Goal: Find specific page/section: Find specific page/section

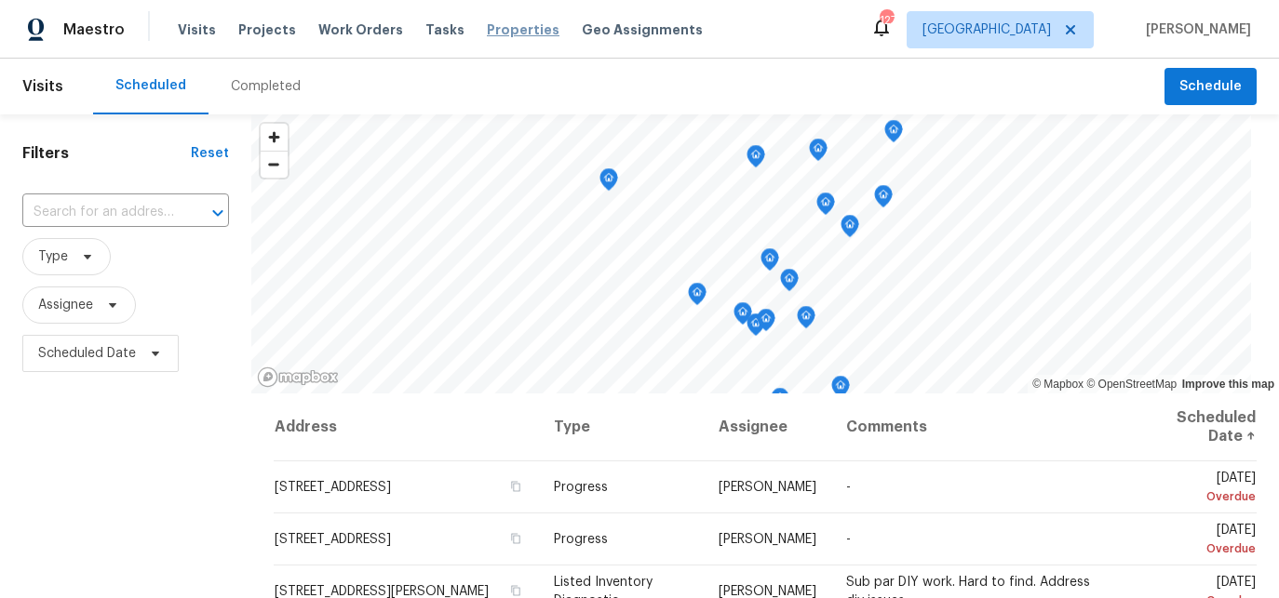
click at [492, 34] on span "Properties" at bounding box center [523, 29] width 73 height 19
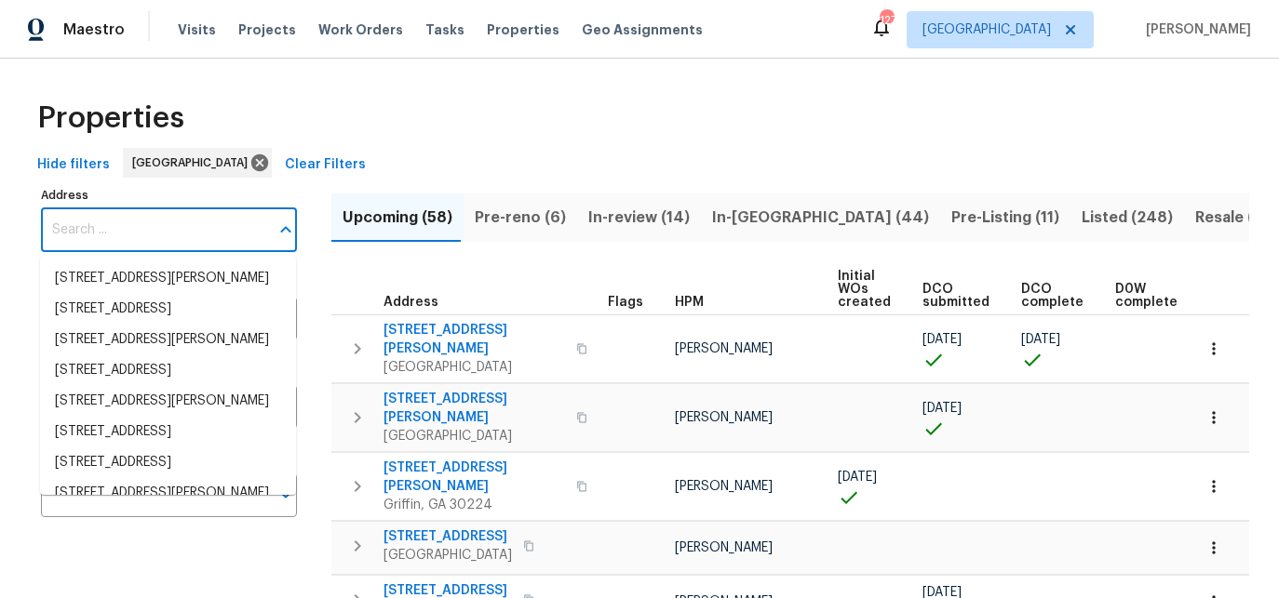
click at [146, 225] on input "Address" at bounding box center [155, 230] width 228 height 44
paste input "[STREET_ADDRESS][PERSON_NAME]"
type input "[STREET_ADDRESS][PERSON_NAME]"
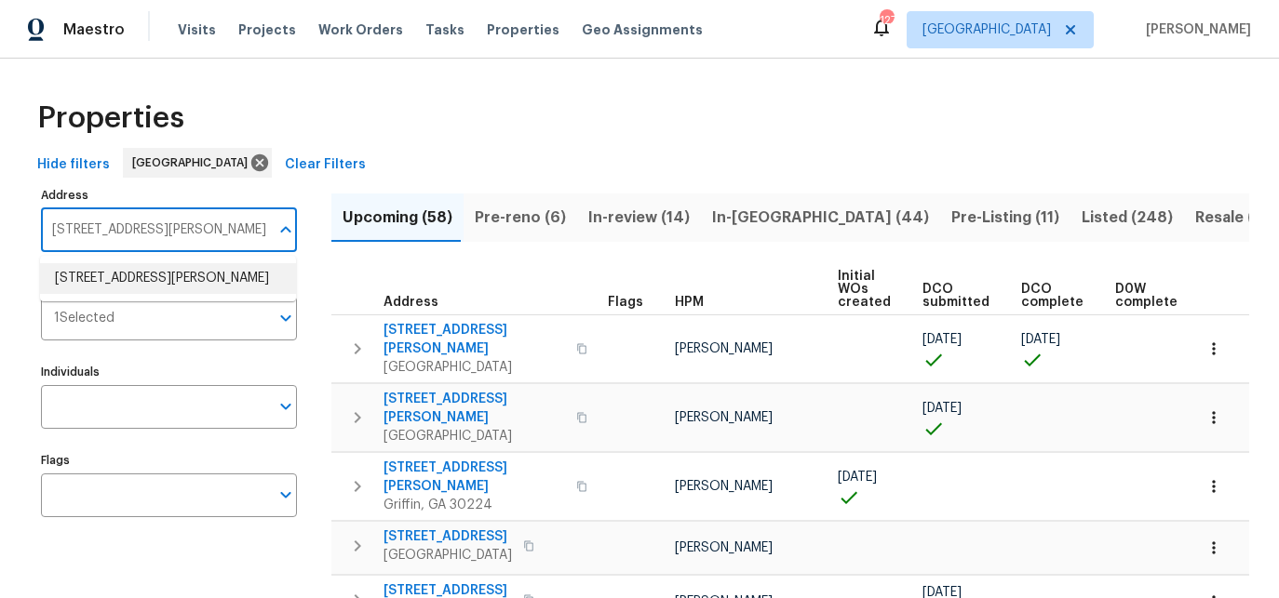
click at [127, 274] on li "2653 Tilson Rd Decatur GA 30032" at bounding box center [168, 278] width 256 height 31
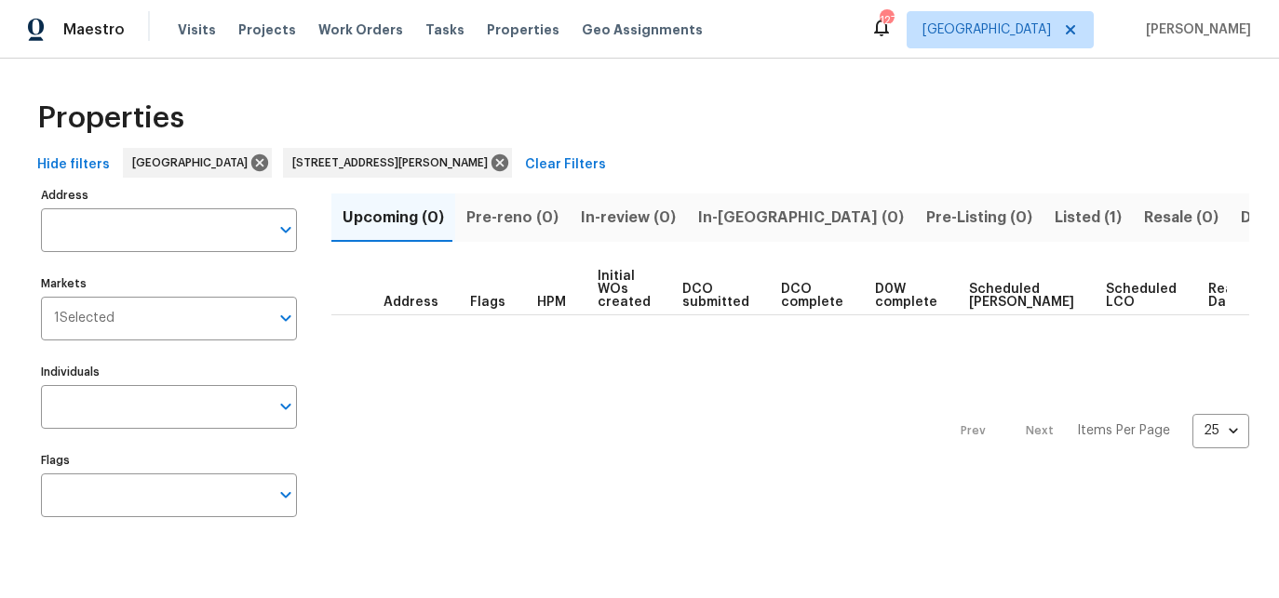
type input "2653 Tilson Rd Decatur GA 30032"
click at [1055, 217] on span "Listed (1)" at bounding box center [1088, 218] width 67 height 26
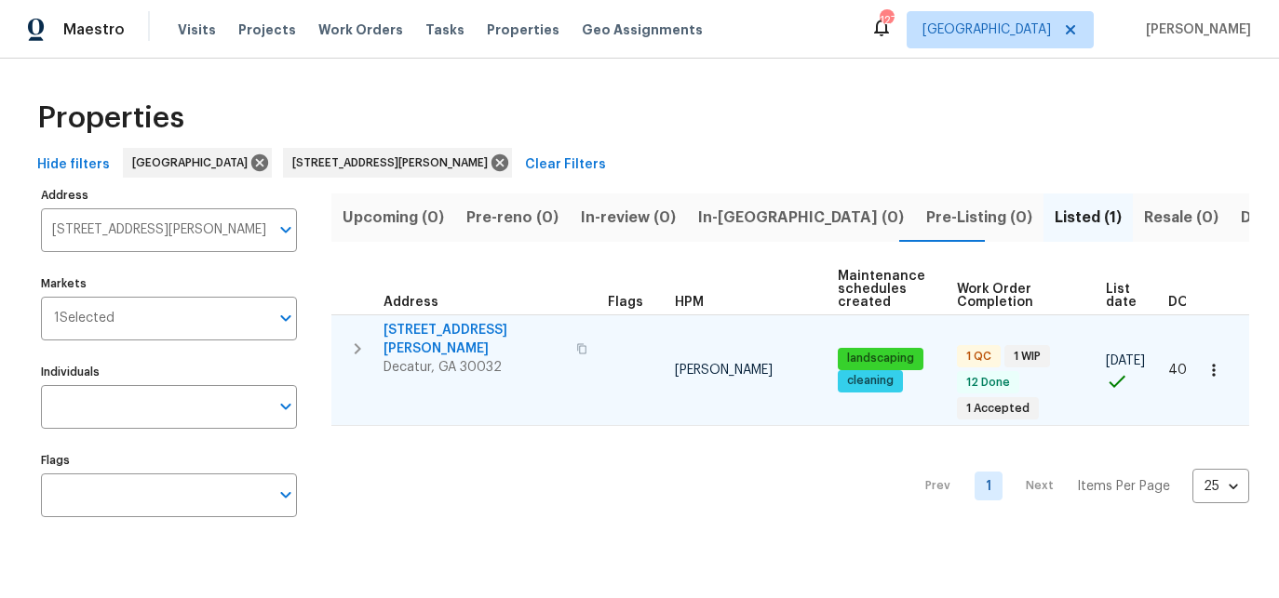
click at [456, 334] on span "[STREET_ADDRESS][PERSON_NAME]" at bounding box center [474, 339] width 182 height 37
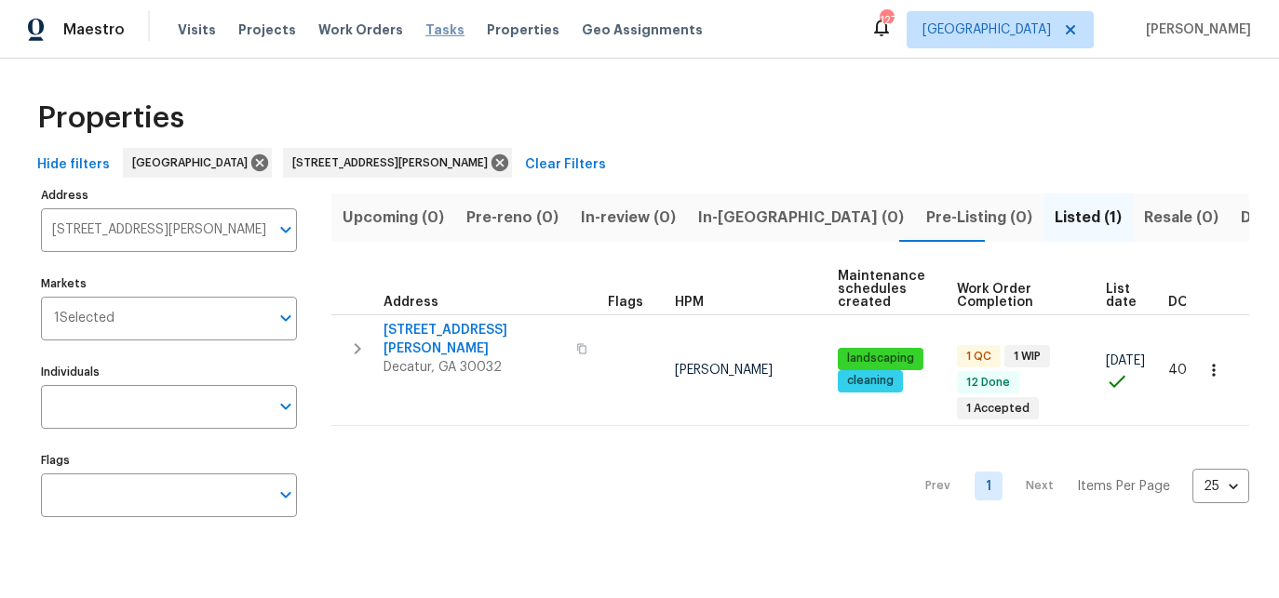
click at [425, 35] on span "Tasks" at bounding box center [444, 29] width 39 height 13
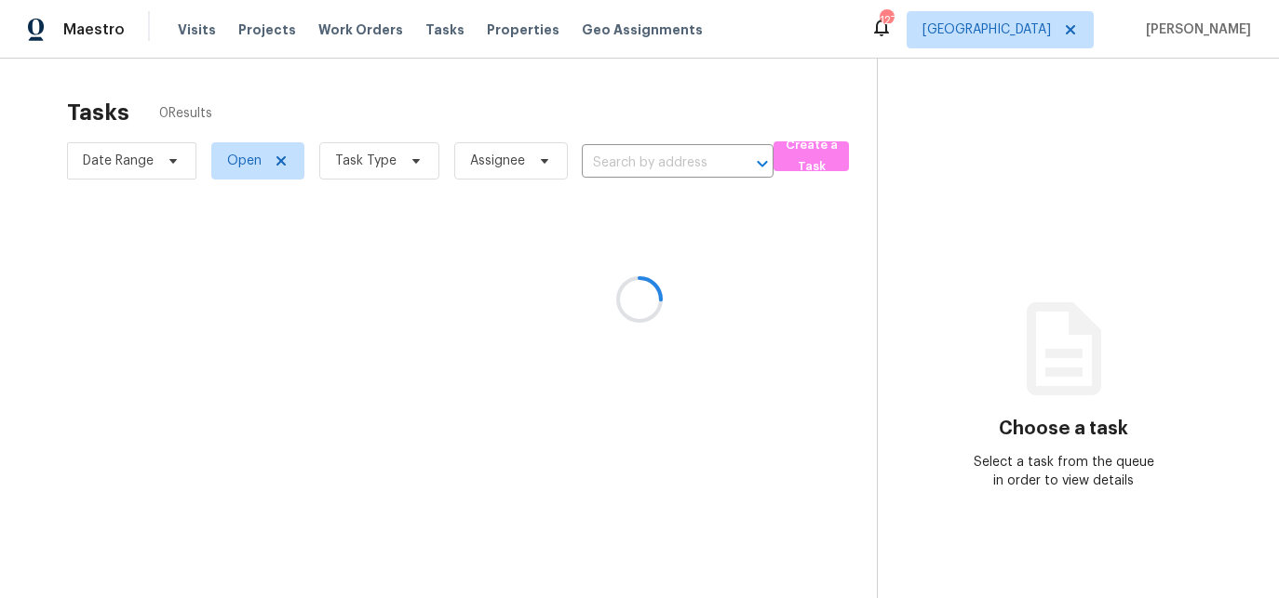
click at [397, 162] on div at bounding box center [639, 299] width 1279 height 598
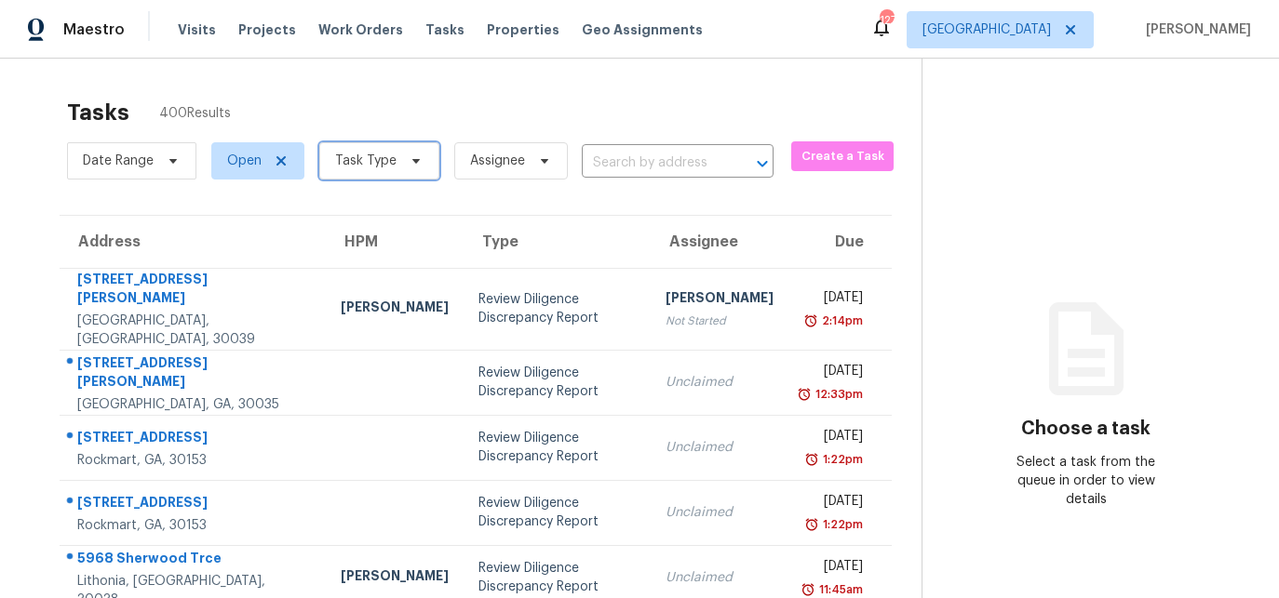
click at [410, 162] on icon at bounding box center [416, 161] width 15 height 15
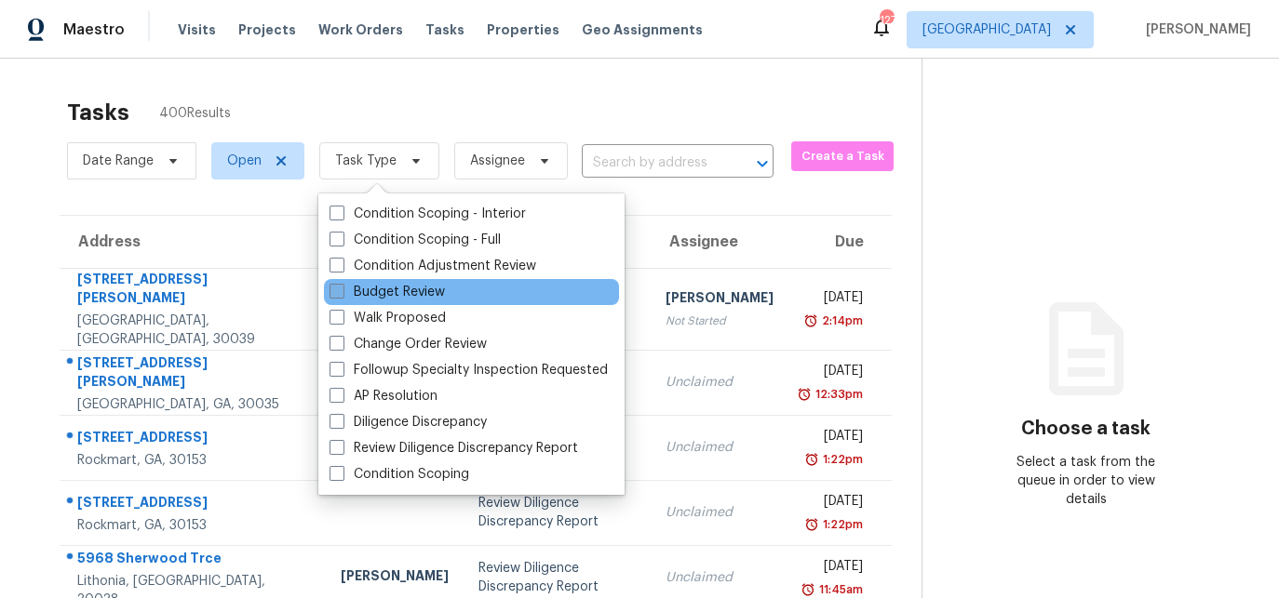
click at [336, 299] on label "Budget Review" at bounding box center [386, 292] width 115 height 19
click at [336, 295] on input "Budget Review" at bounding box center [335, 289] width 12 height 12
checkbox input "true"
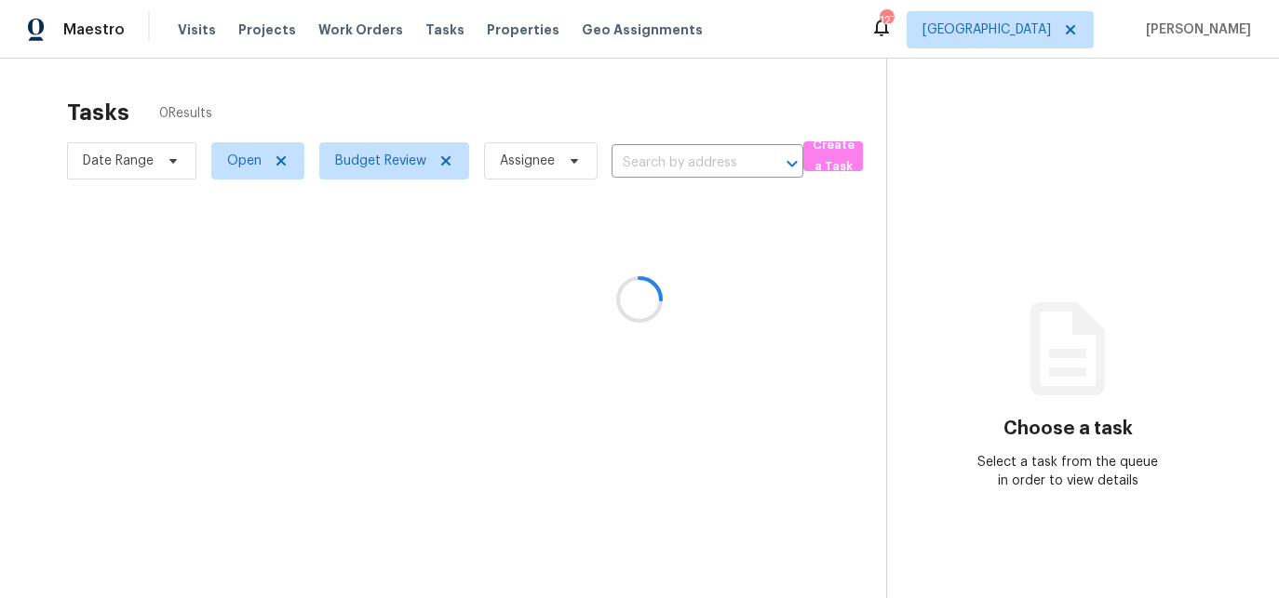
click at [389, 108] on div at bounding box center [639, 299] width 1279 height 598
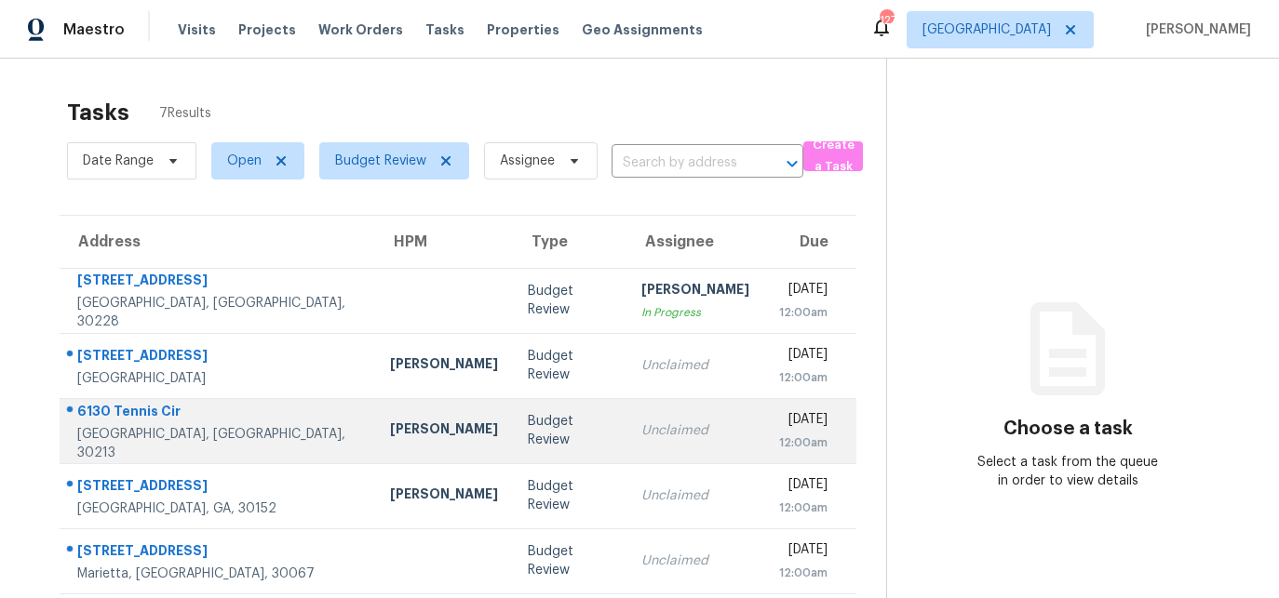
scroll to position [141, 0]
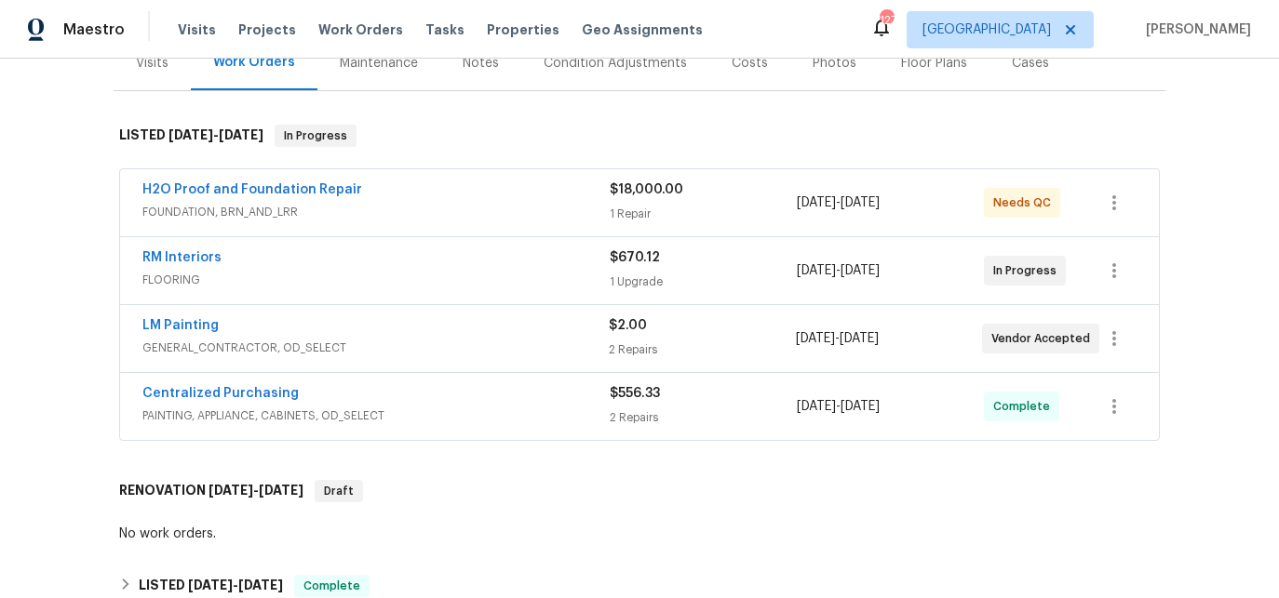
scroll to position [171, 0]
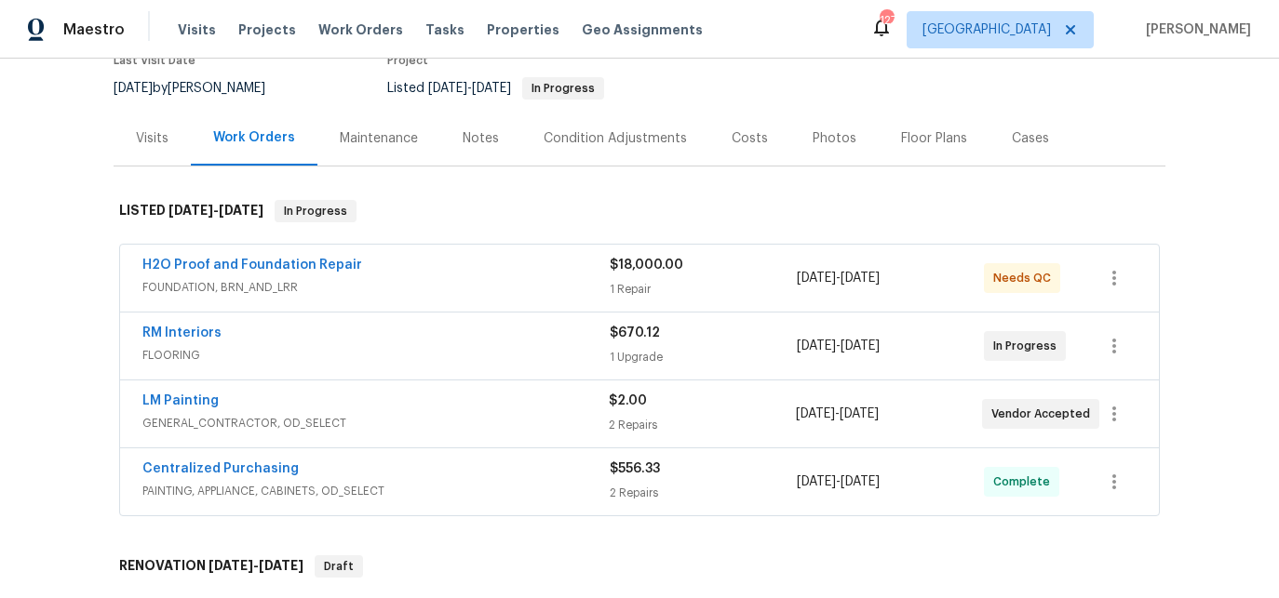
click at [239, 411] on div "LM Painting" at bounding box center [375, 403] width 466 height 22
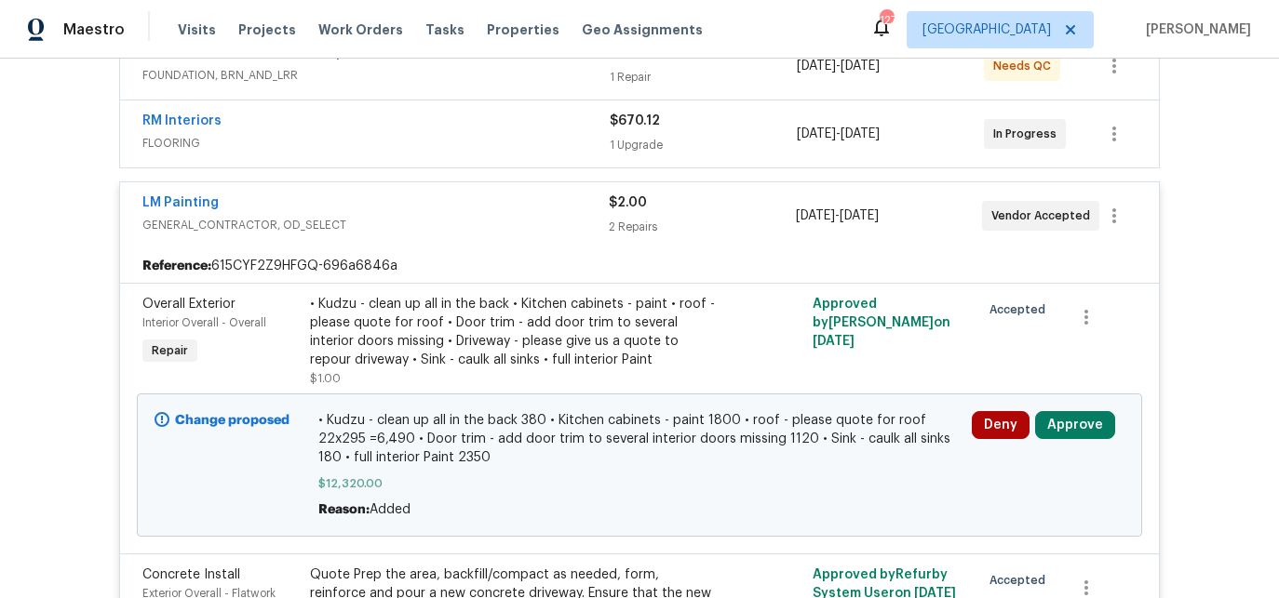
scroll to position [387, 0]
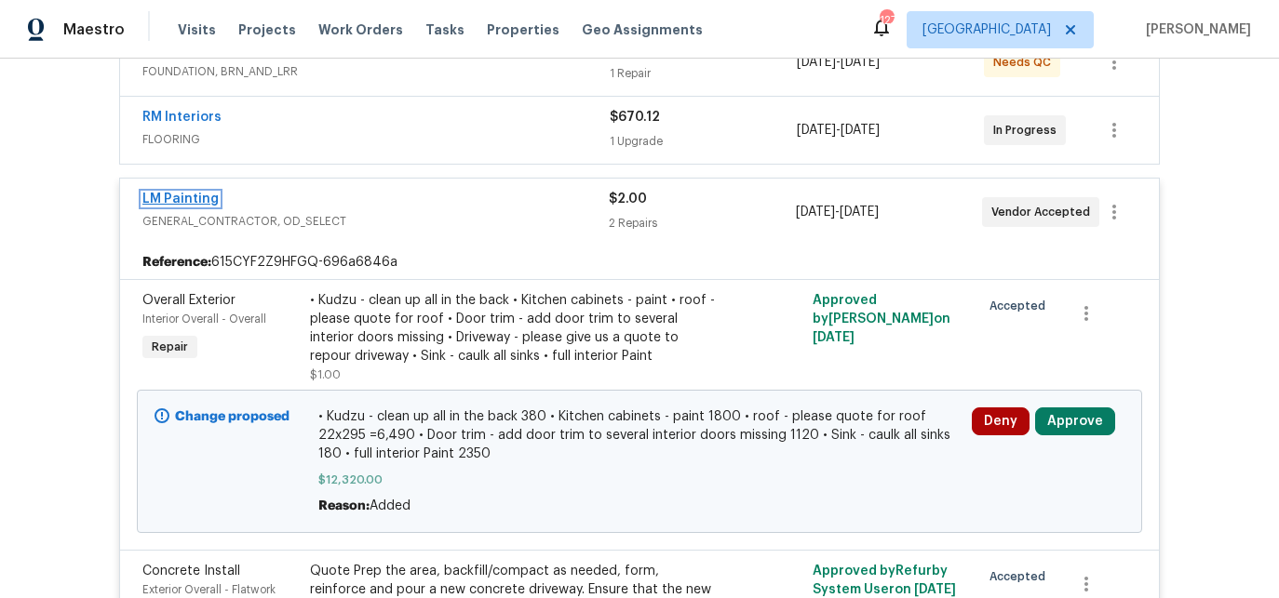
click at [194, 199] on link "LM Painting" at bounding box center [180, 199] width 76 height 13
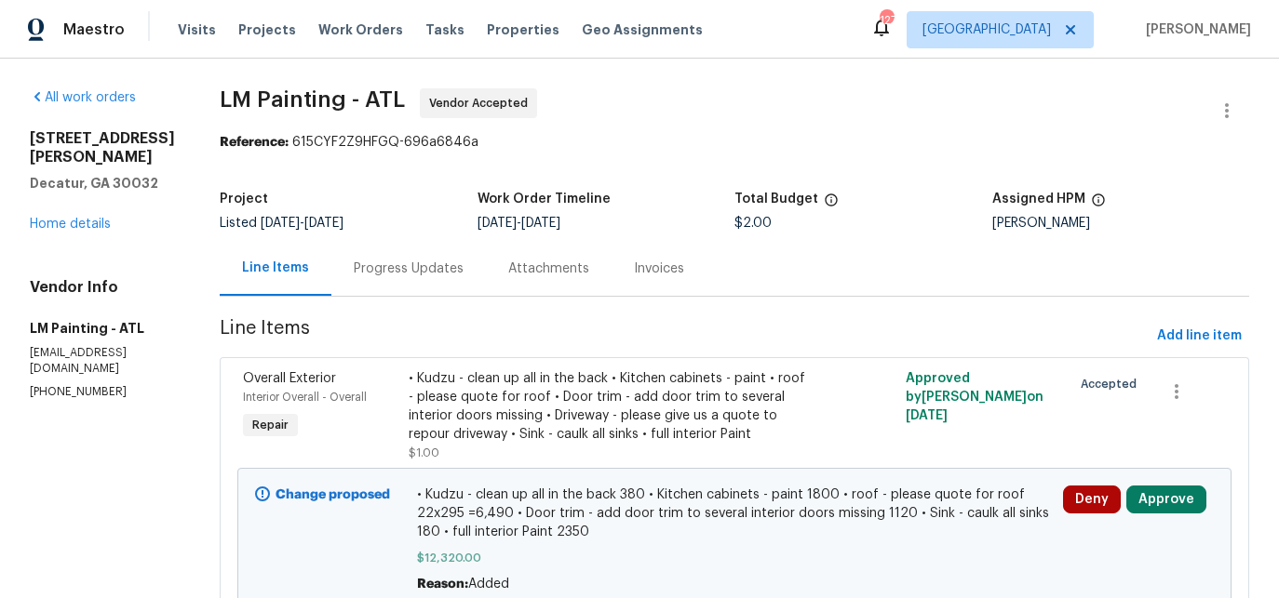
click at [442, 265] on div "Progress Updates" at bounding box center [409, 269] width 110 height 19
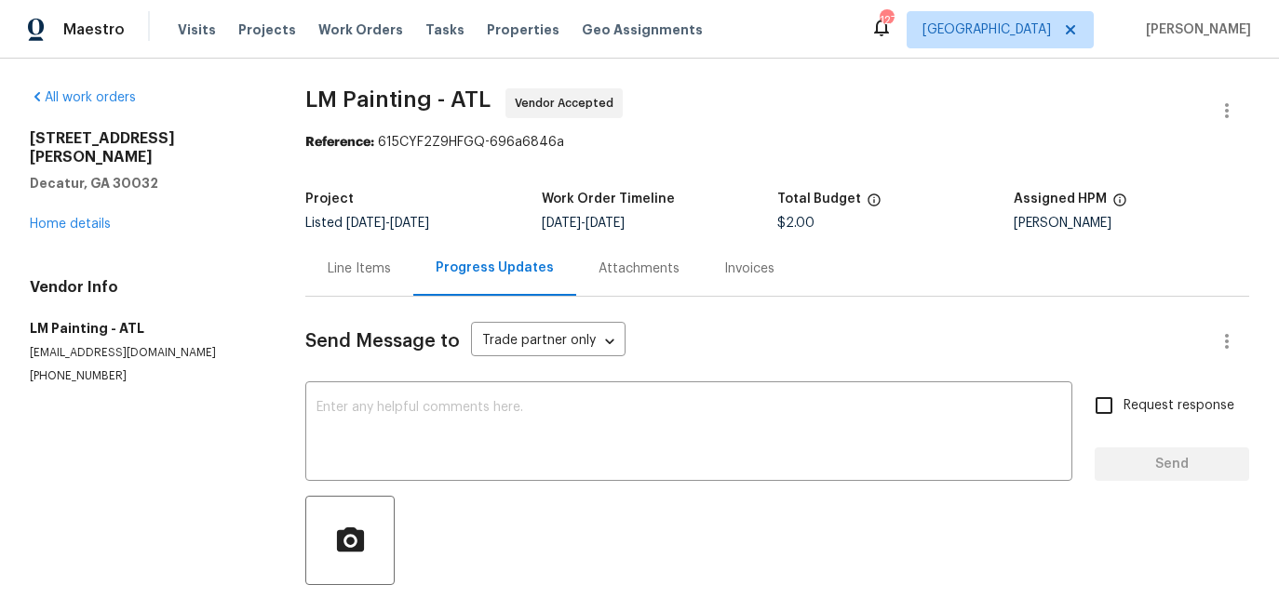
click at [365, 262] on div "Line Items" at bounding box center [359, 269] width 63 height 19
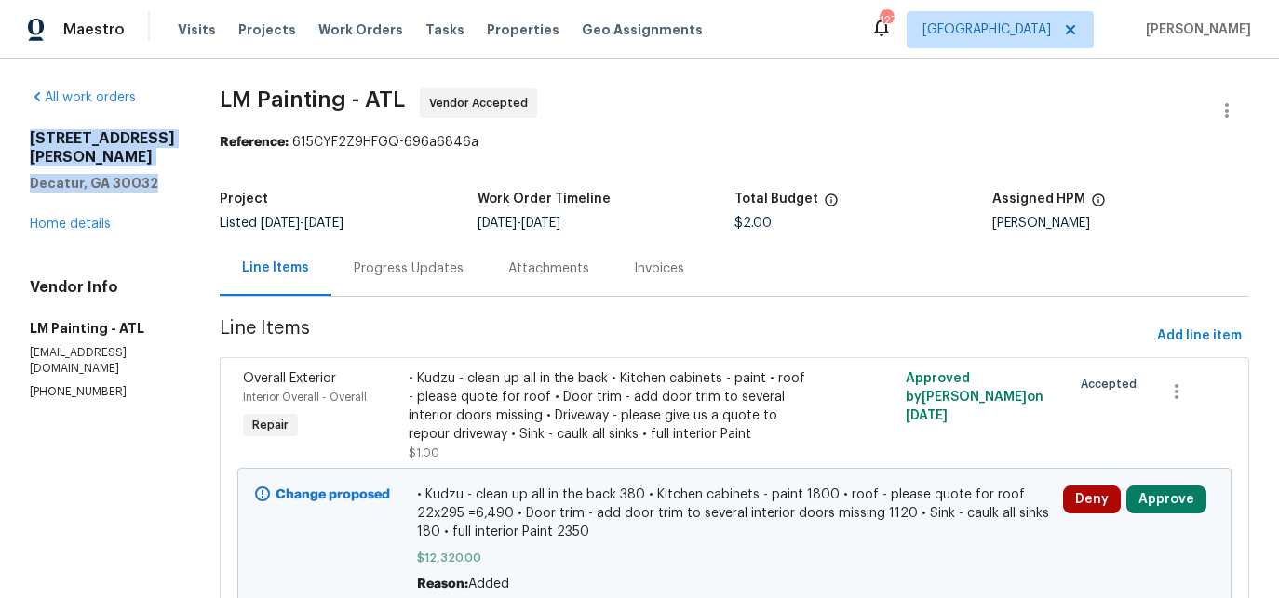
drag, startPoint x: 127, startPoint y: 154, endPoint x: 31, endPoint y: 139, distance: 97.0
click at [31, 139] on div "[STREET_ADDRESS][PERSON_NAME]" at bounding box center [102, 160] width 145 height 63
copy div "[STREET_ADDRESS][PERSON_NAME]"
